Goal: Obtain resource: Obtain resource

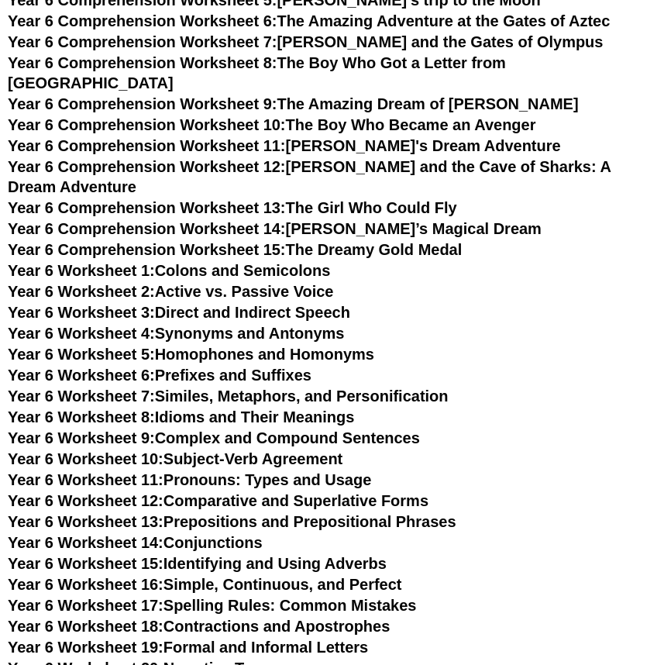
scroll to position [7117, 0]
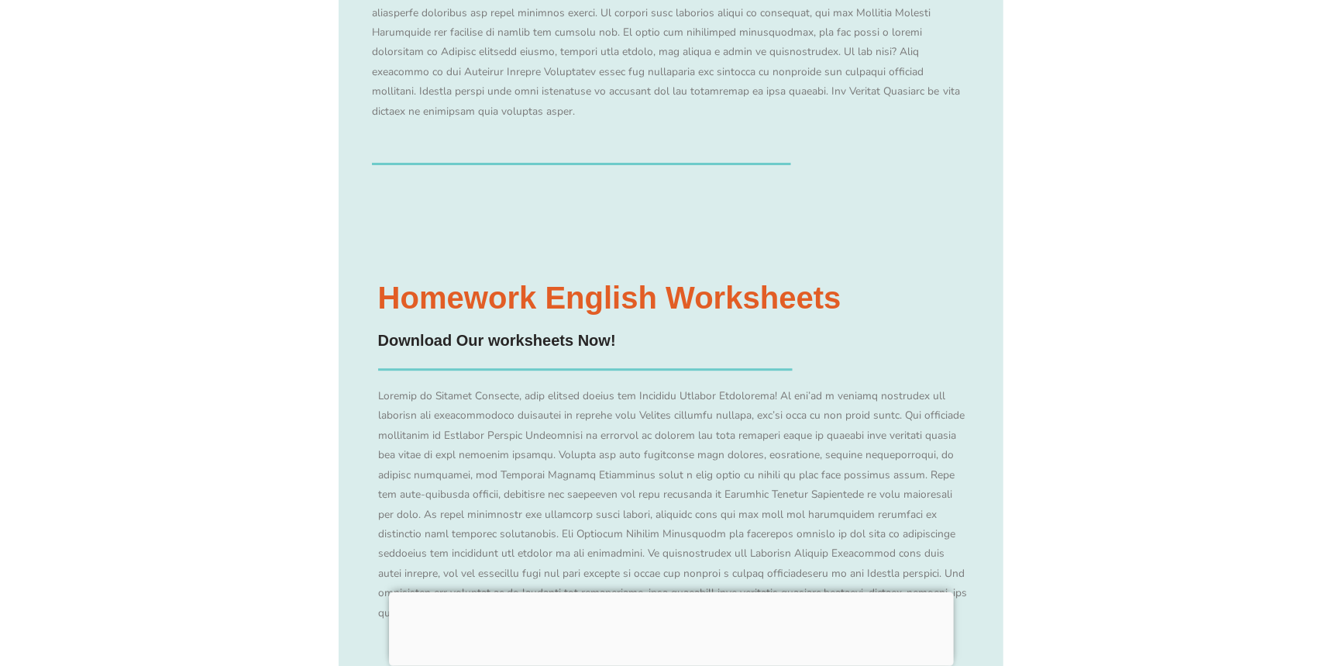
scroll to position [7117, 0]
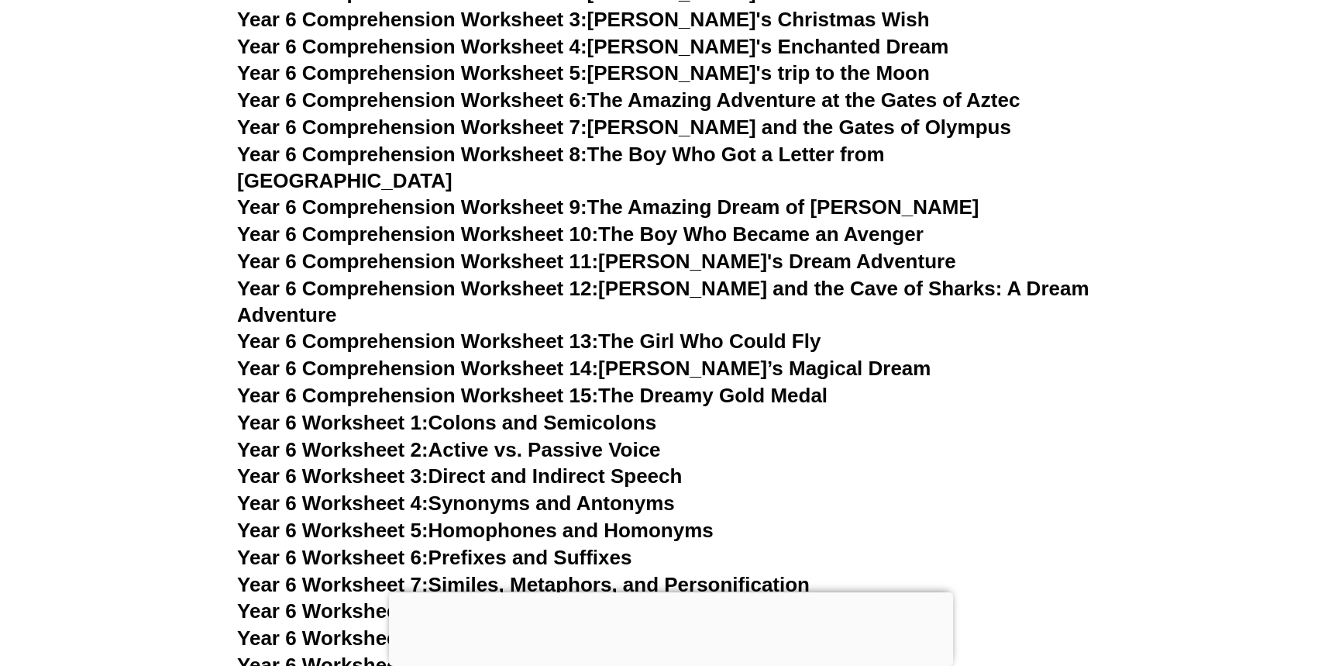
scroll to position [8807, 0]
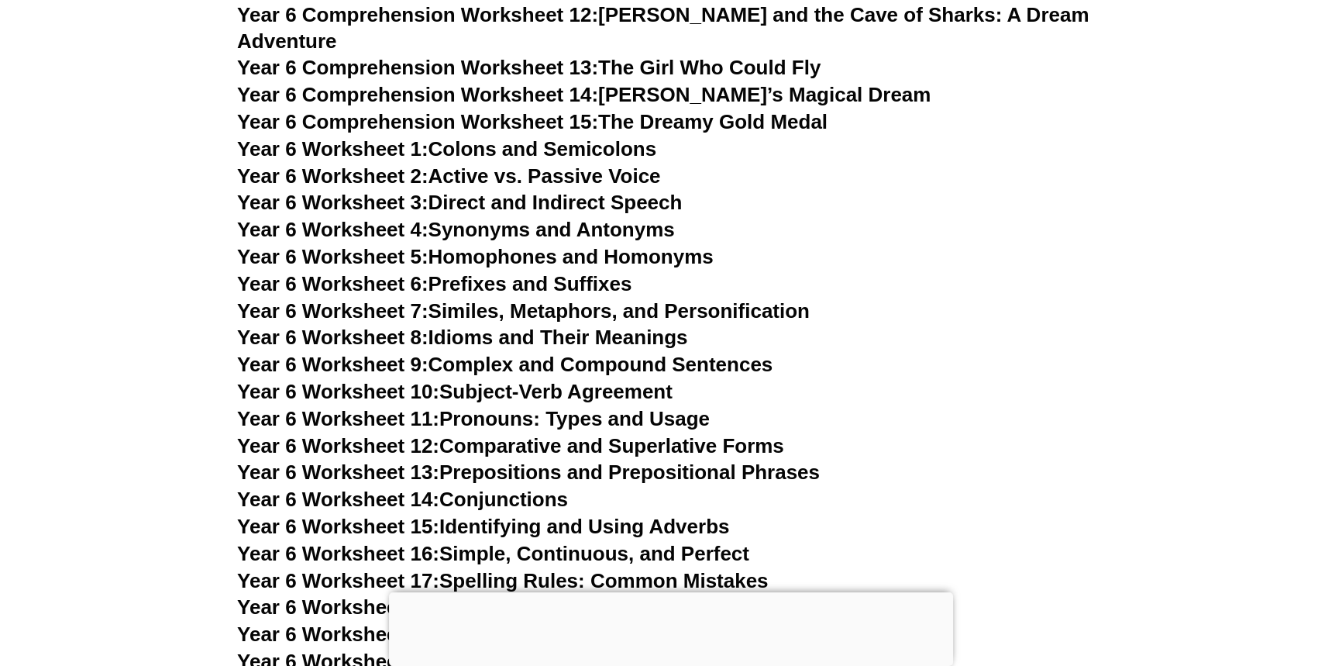
click at [481, 272] on link "Year 6 Worksheet 6: Prefixes and Suffixes" at bounding box center [434, 283] width 394 height 23
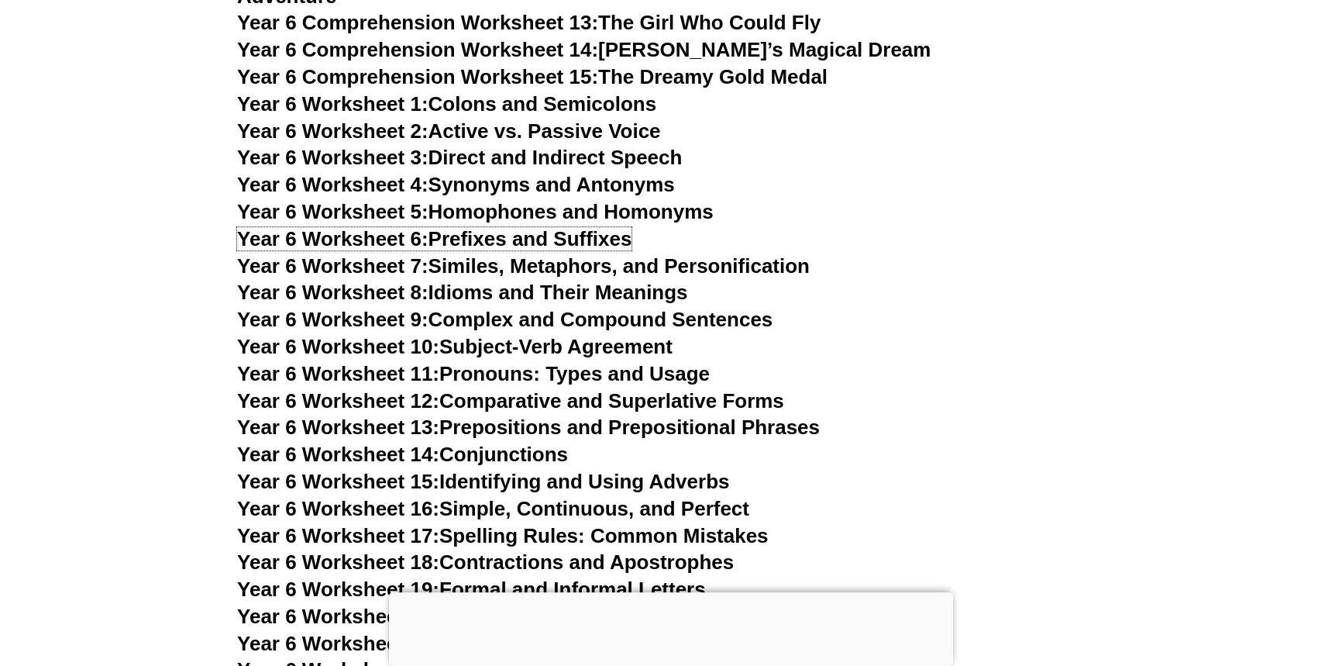
scroll to position [8878, 0]
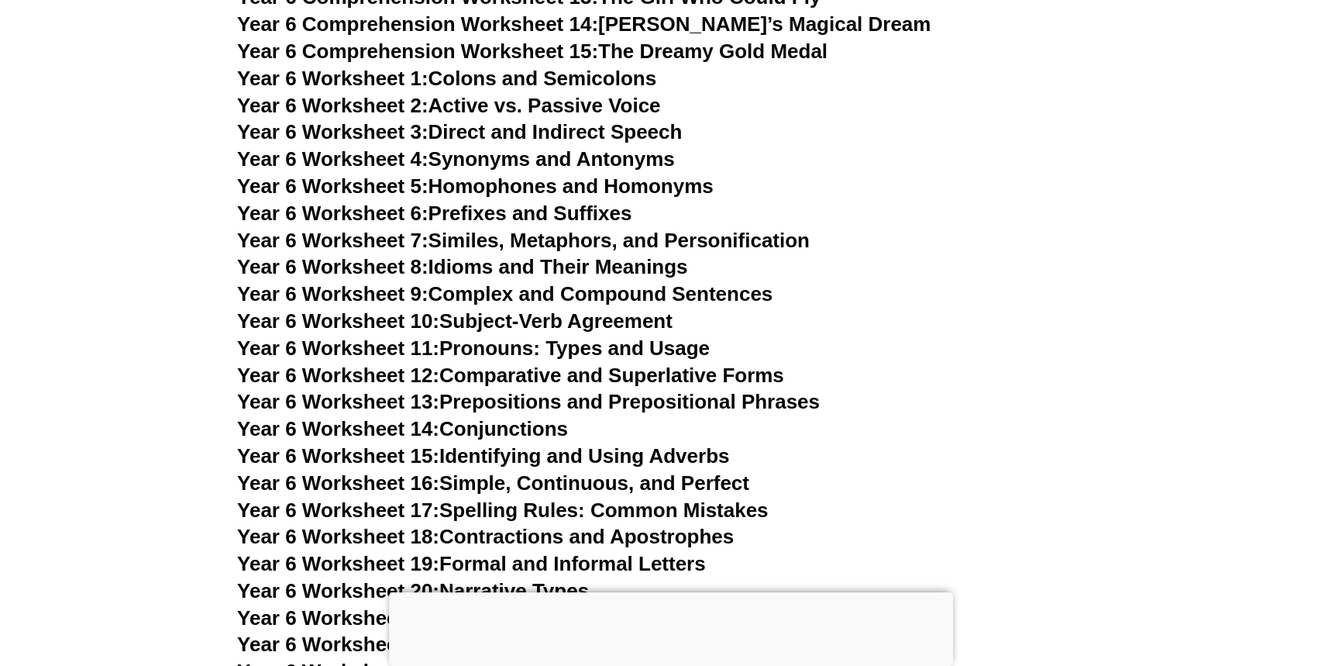
drag, startPoint x: 619, startPoint y: 287, endPoint x: 631, endPoint y: 294, distance: 14.0
click at [631, 336] on link "Year 6 Worksheet 11: Pronouns: Types and Usage" at bounding box center [473, 347] width 473 height 23
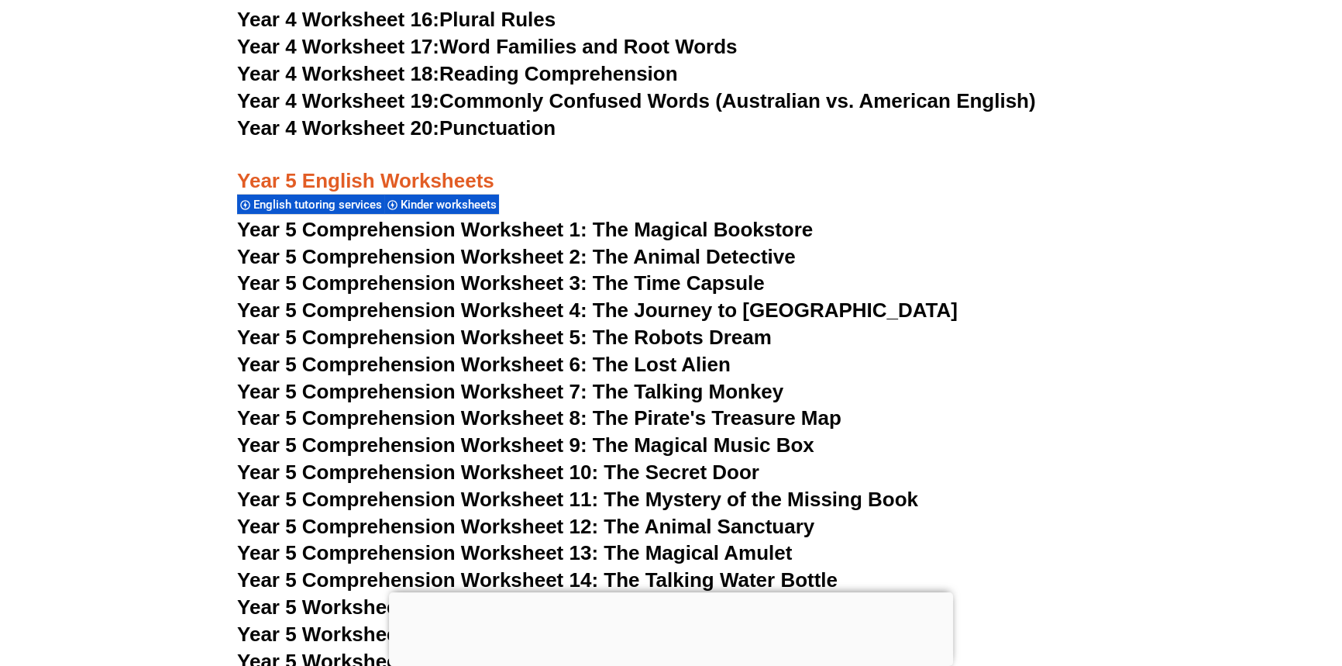
click at [663, 309] on h3 "Year 5 Comprehension Worksheet 4: The Journey to [GEOGRAPHIC_DATA]" at bounding box center [671, 311] width 868 height 26
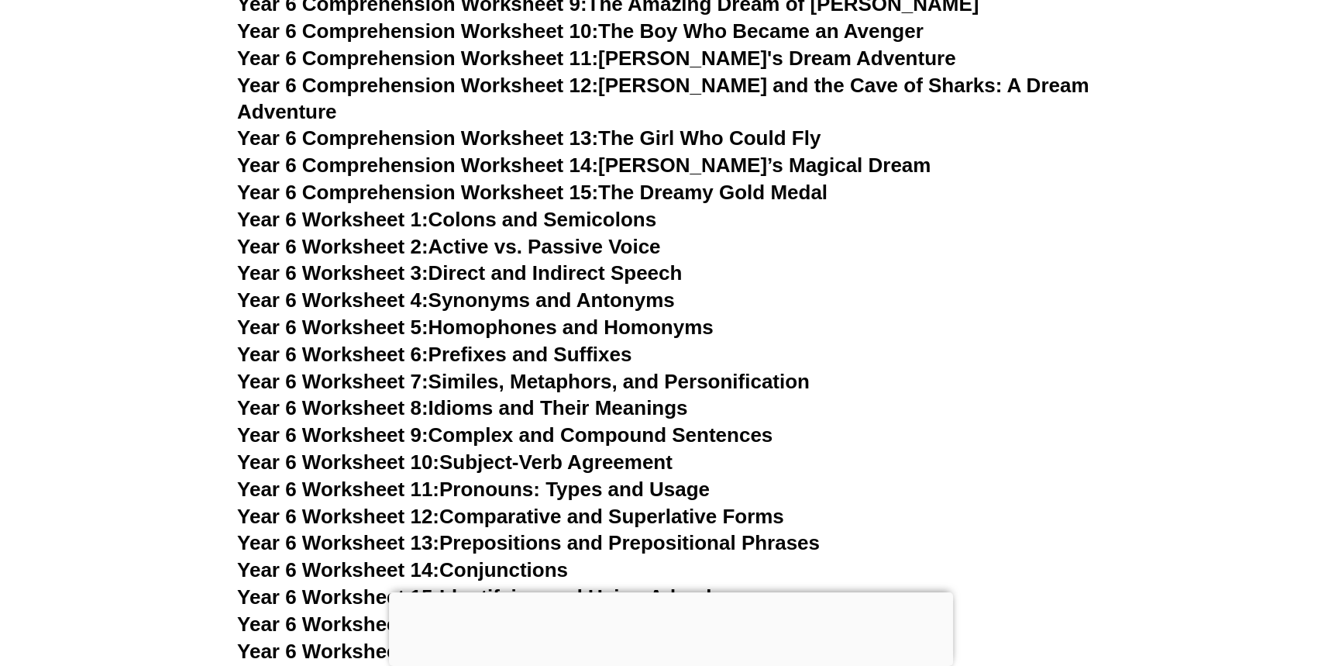
scroll to position [8807, 0]
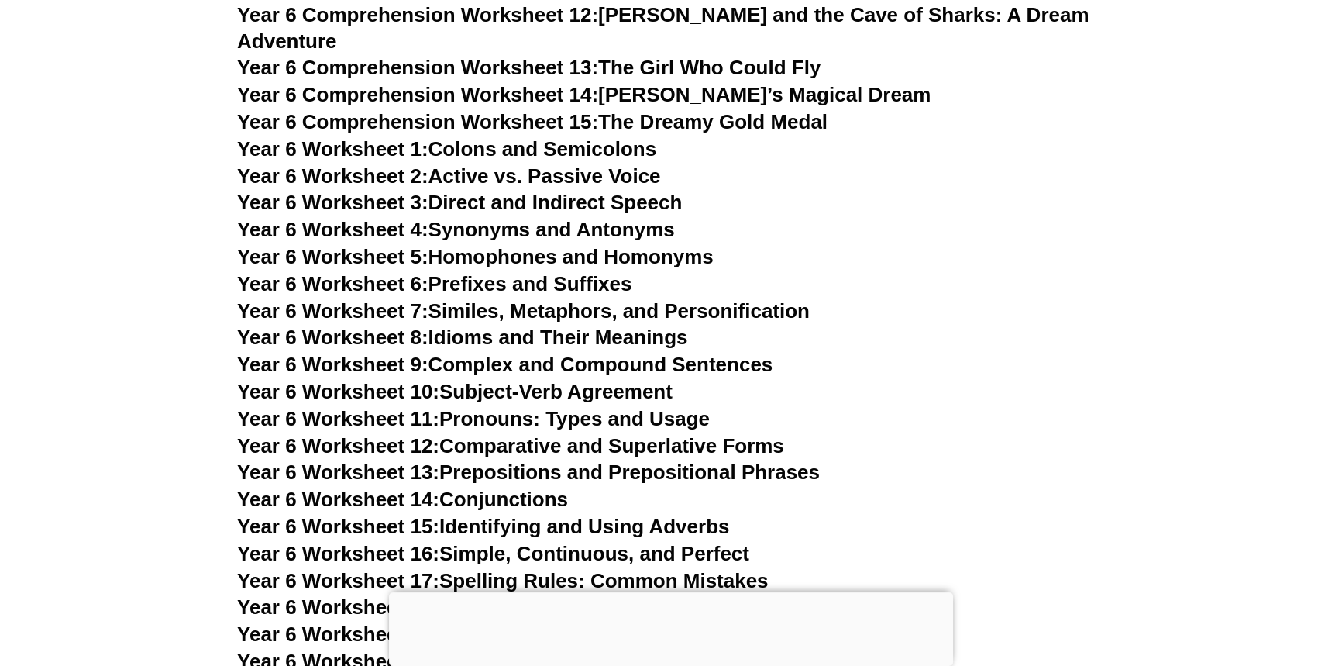
click at [607, 407] on link "Year 6 Worksheet 11: Pronouns: Types and Usage" at bounding box center [473, 418] width 473 height 23
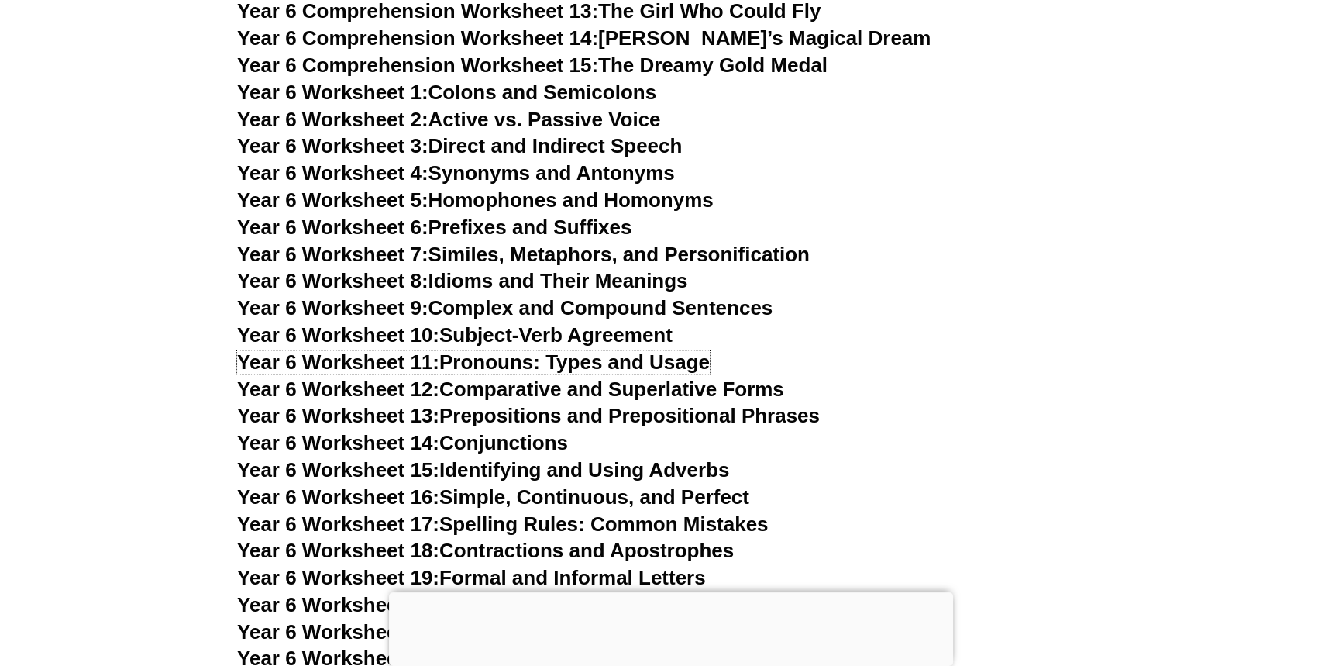
scroll to position [8948, 0]
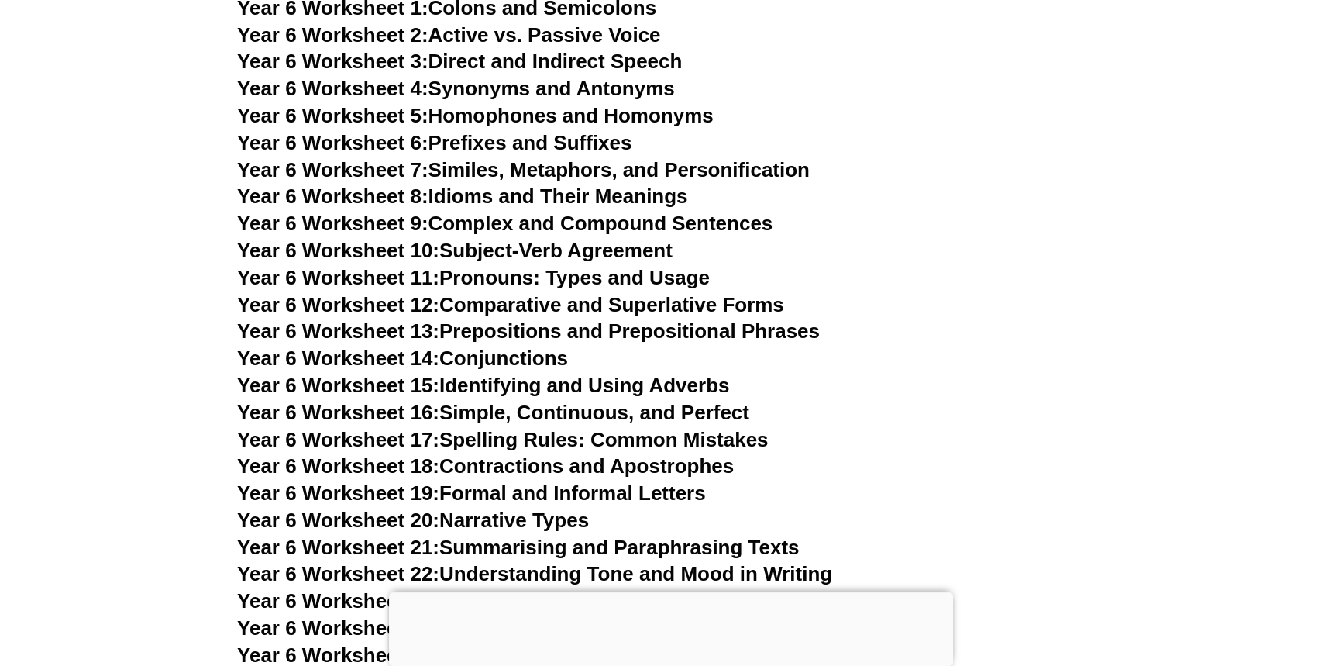
click at [536, 346] on link "Year 6 Worksheet 14: Conjunctions" at bounding box center [402, 357] width 331 height 23
click at [547, 373] on link "Year 6 Worksheet 15: Identifying and Using Adverbs" at bounding box center [483, 384] width 492 height 23
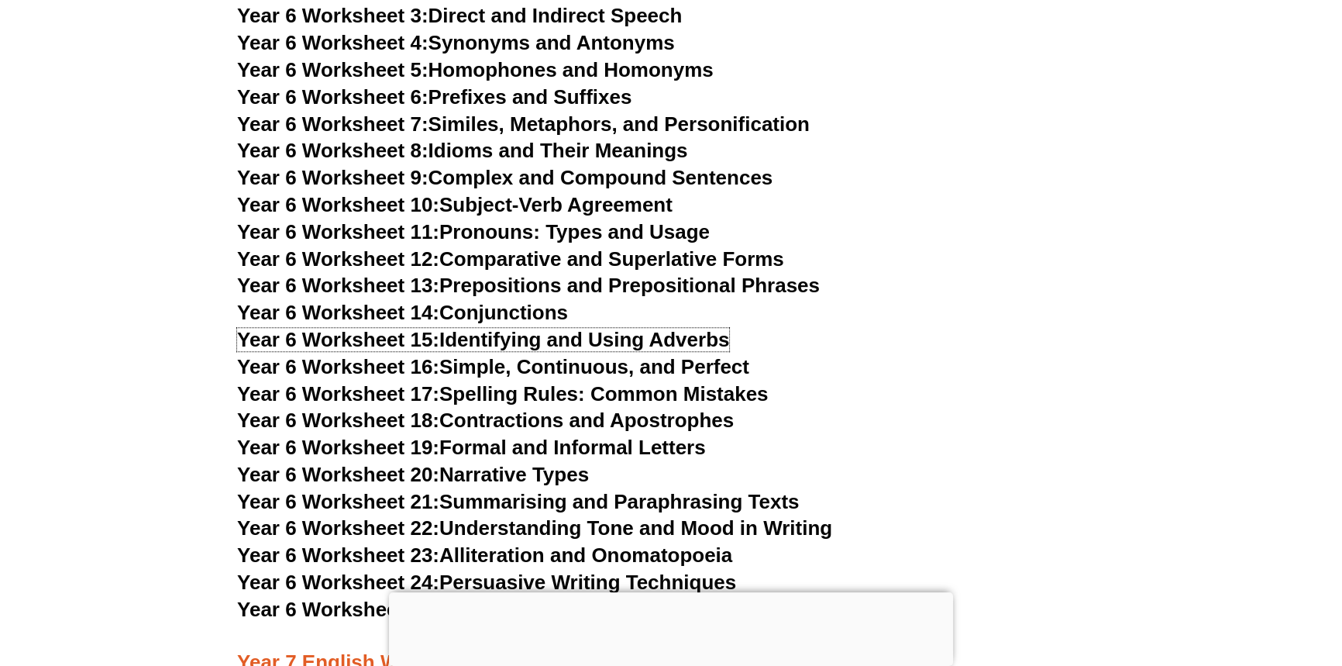
scroll to position [9019, 0]
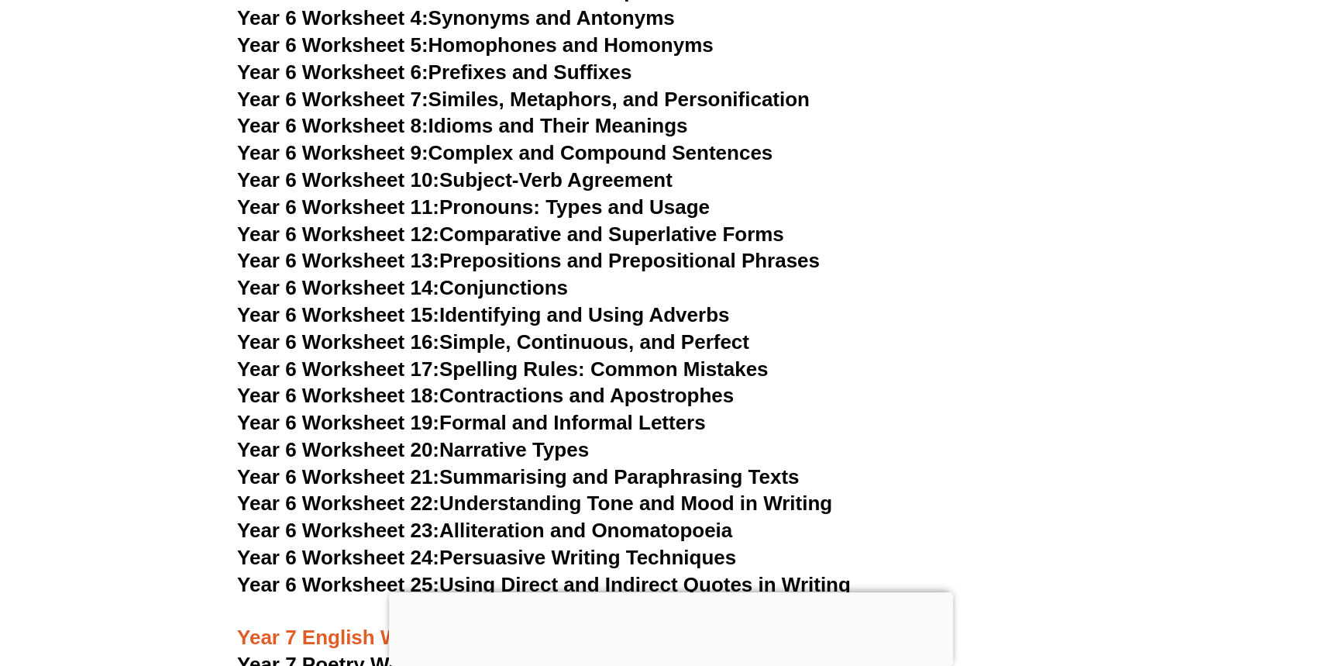
click at [632, 249] on link "Year 6 Worksheet 13: Prepositions and Prepositional Phrases" at bounding box center [528, 260] width 583 height 23
click at [542, 276] on link "Year 6 Worksheet 14: Conjunctions" at bounding box center [402, 287] width 331 height 23
click at [545, 303] on link "Year 6 Worksheet 15: Identifying and Using Adverbs" at bounding box center [483, 314] width 492 height 23
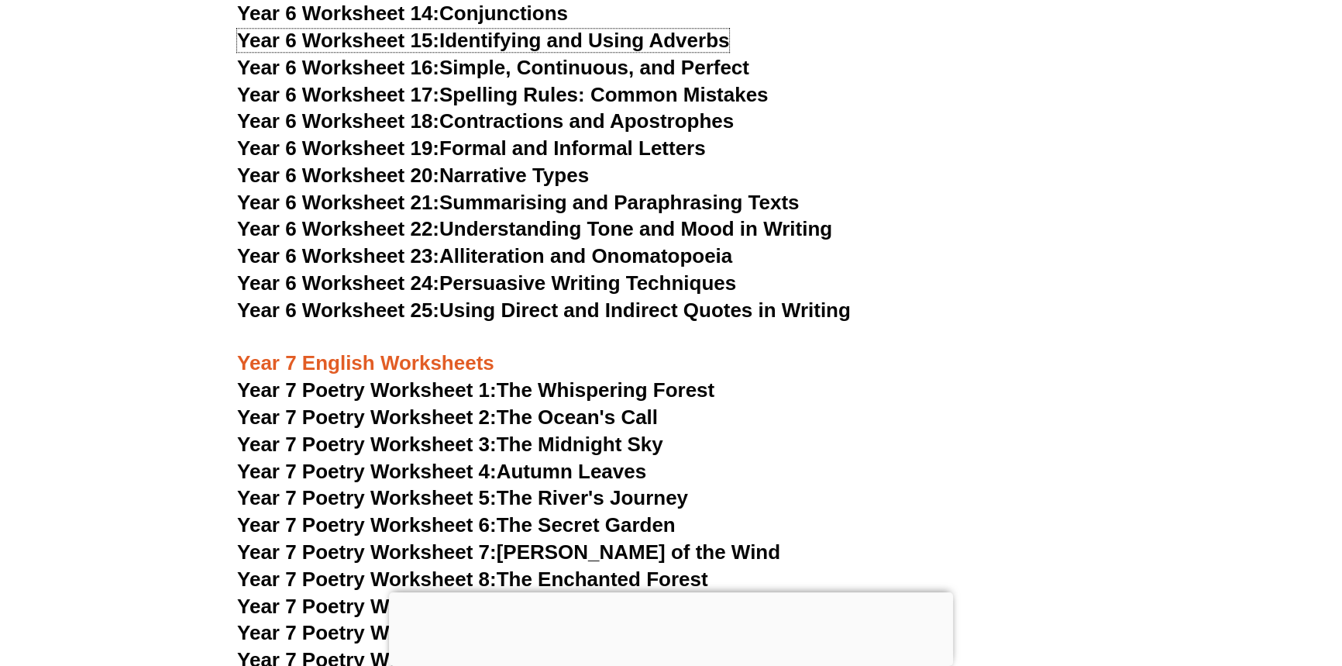
scroll to position [9300, 0]
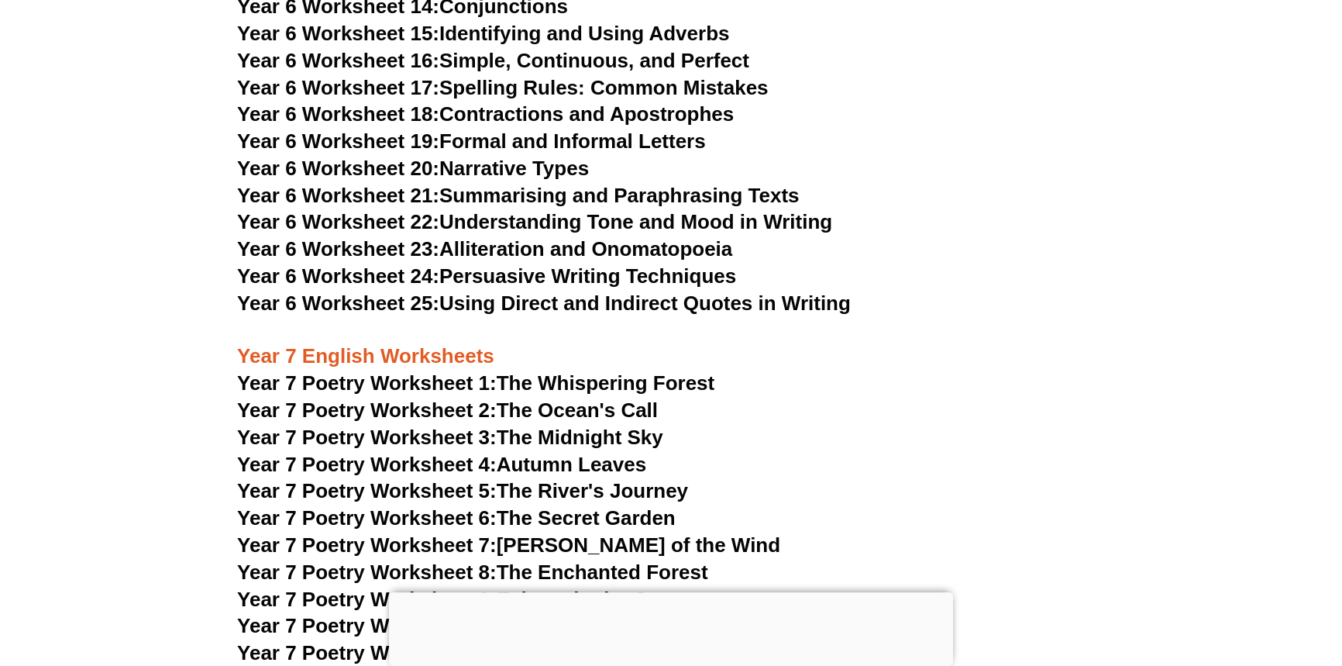
click at [663, 183] on h3 "Year 6 Worksheet 21: Summarising and Paraphrasing Texts" at bounding box center [671, 196] width 868 height 26
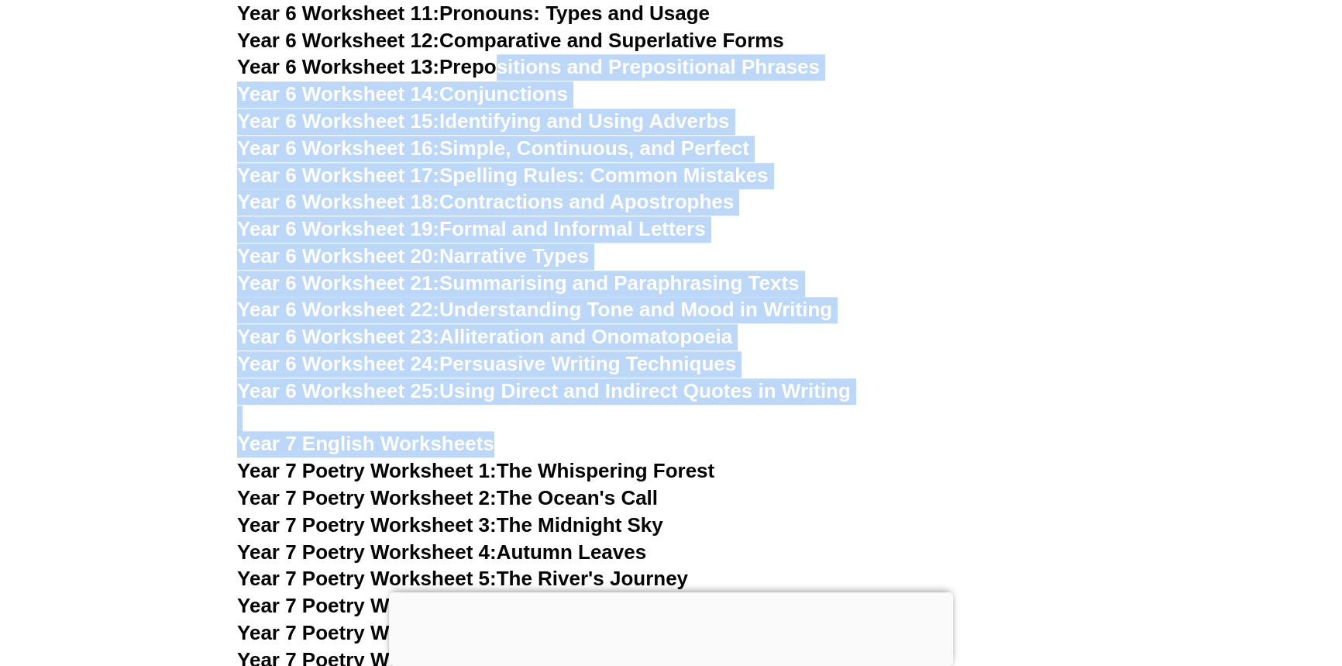
scroll to position [9208, 0]
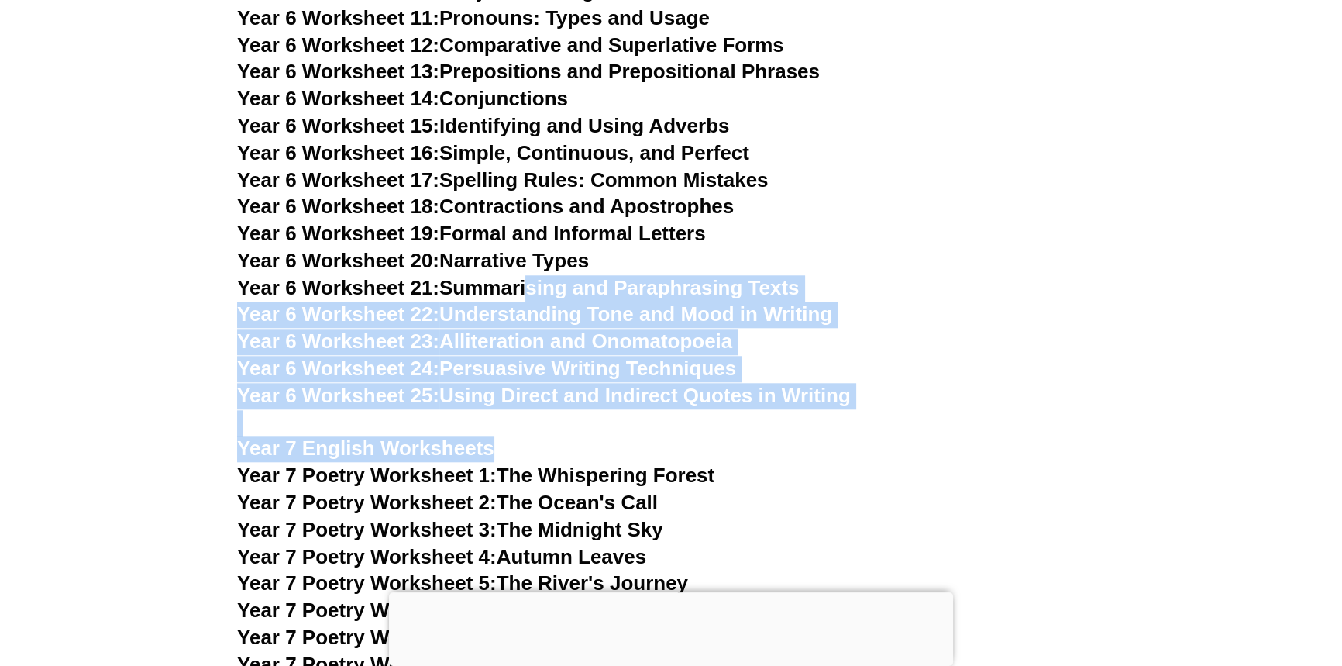
drag, startPoint x: 1061, startPoint y: 302, endPoint x: 531, endPoint y: 232, distance: 534.6
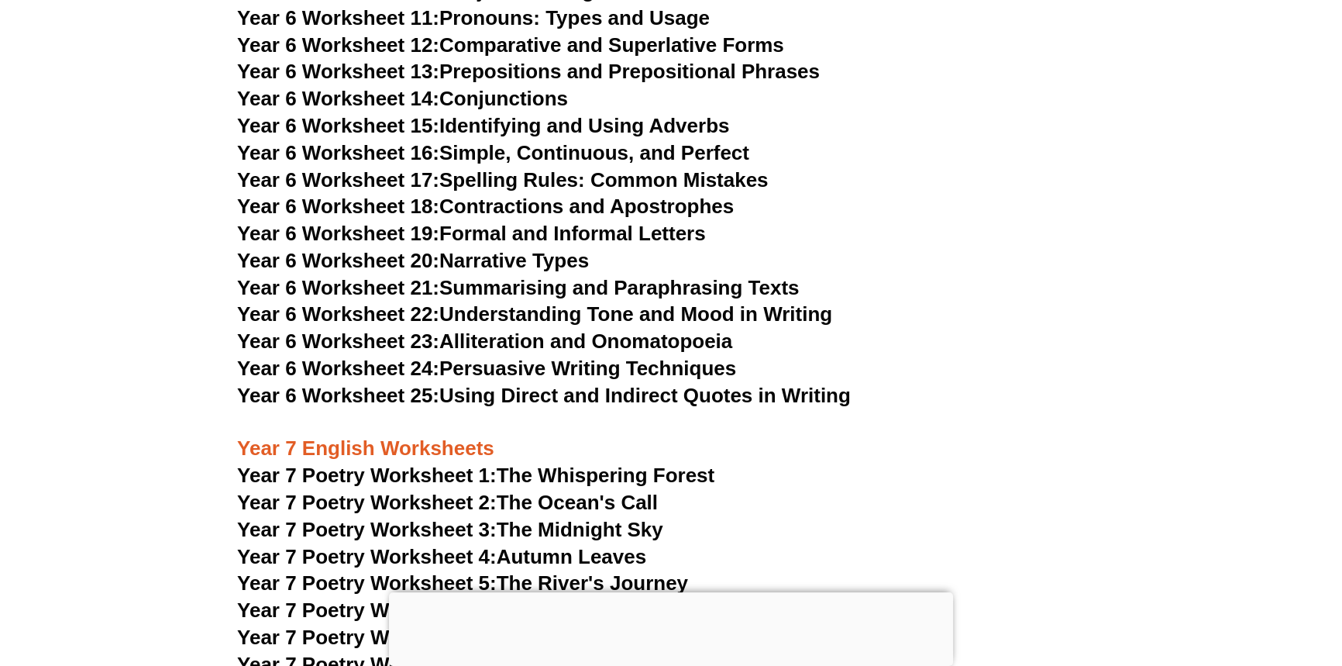
click at [663, 248] on h3 "Year 6 Worksheet 20: Narrative Types" at bounding box center [671, 261] width 868 height 26
